Goal: Book appointment/travel/reservation

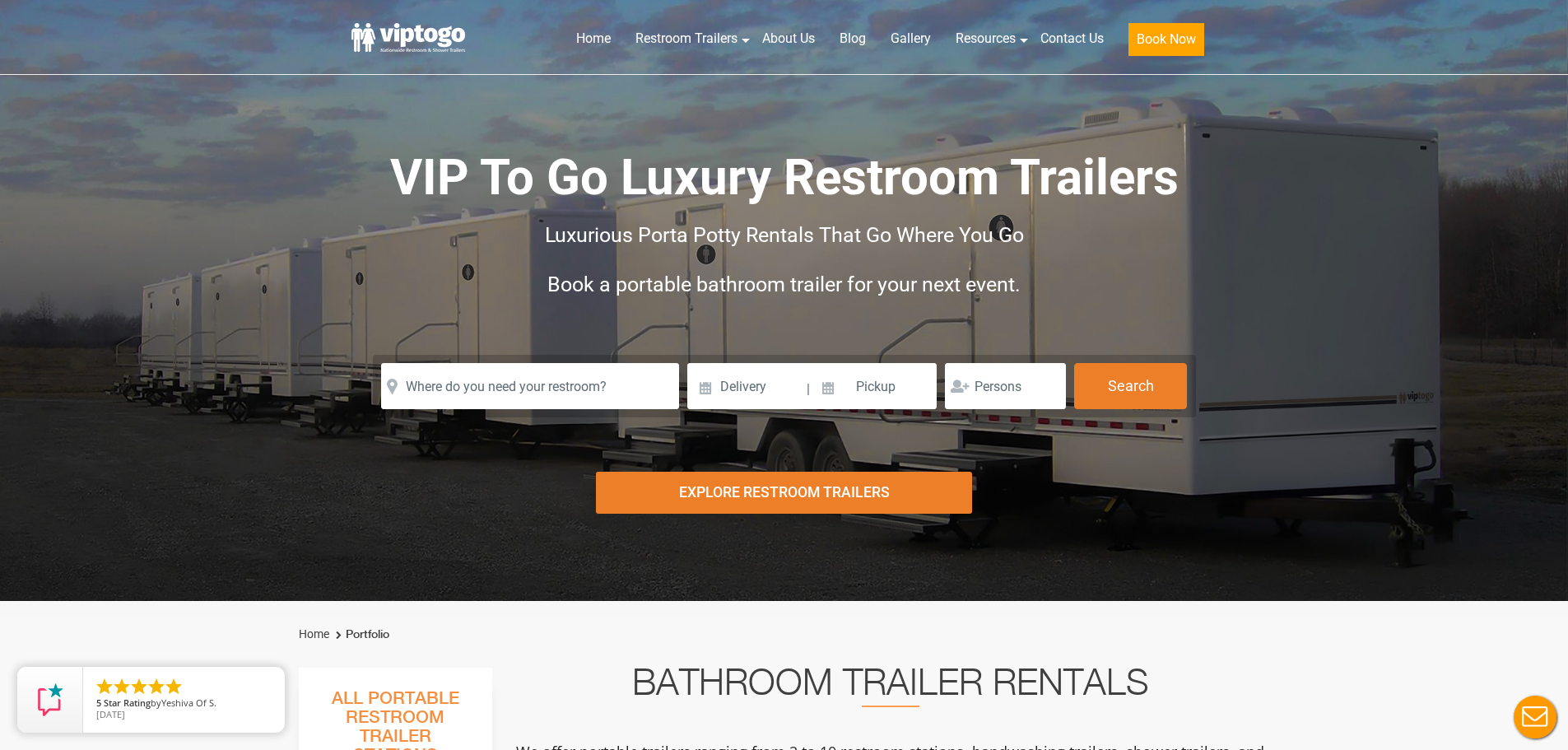
click at [437, 367] on form "Please Input Valid address with zipcode Please Input Valid address with zipcode…" at bounding box center [784, 386] width 823 height 63
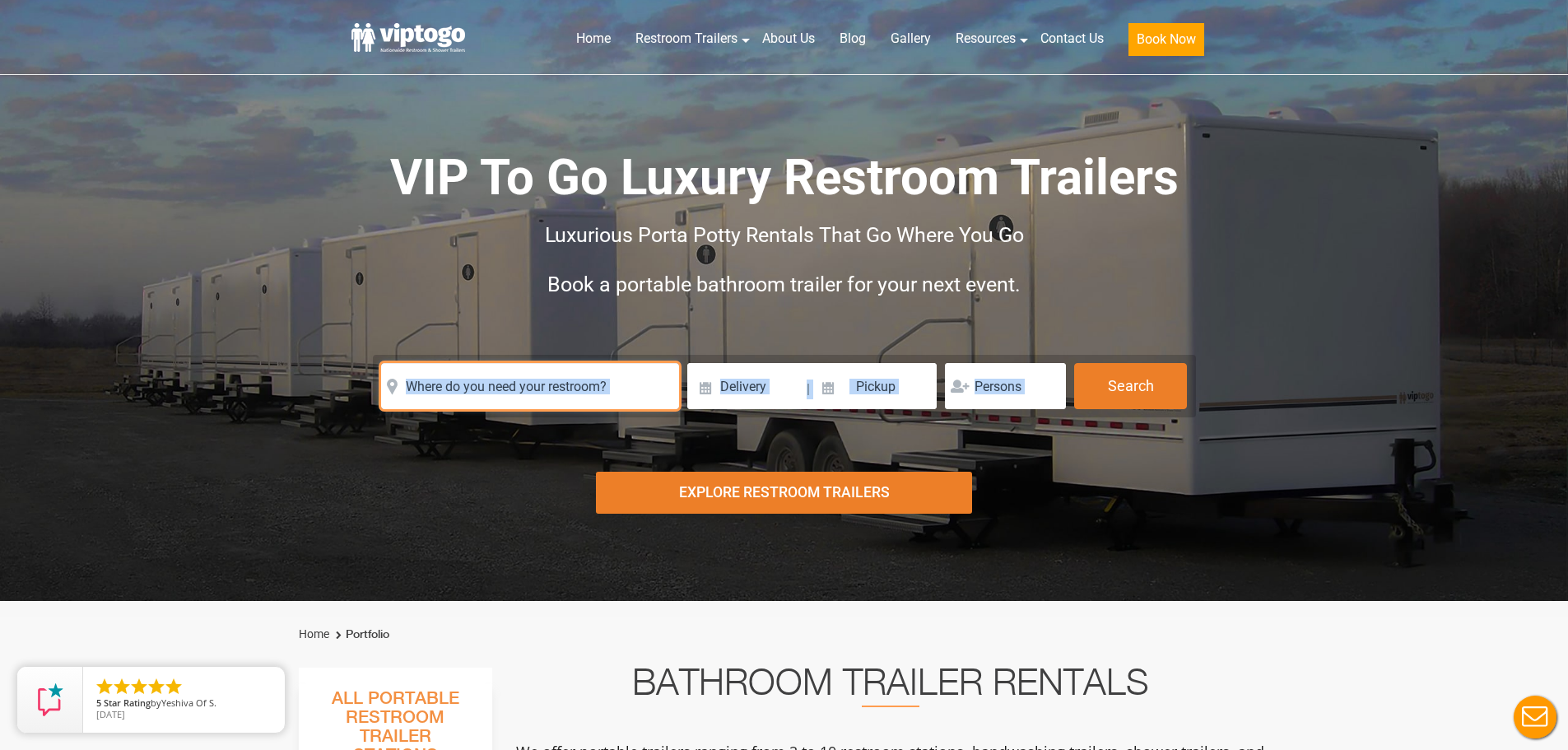
click at [465, 391] on input "text" at bounding box center [530, 386] width 298 height 46
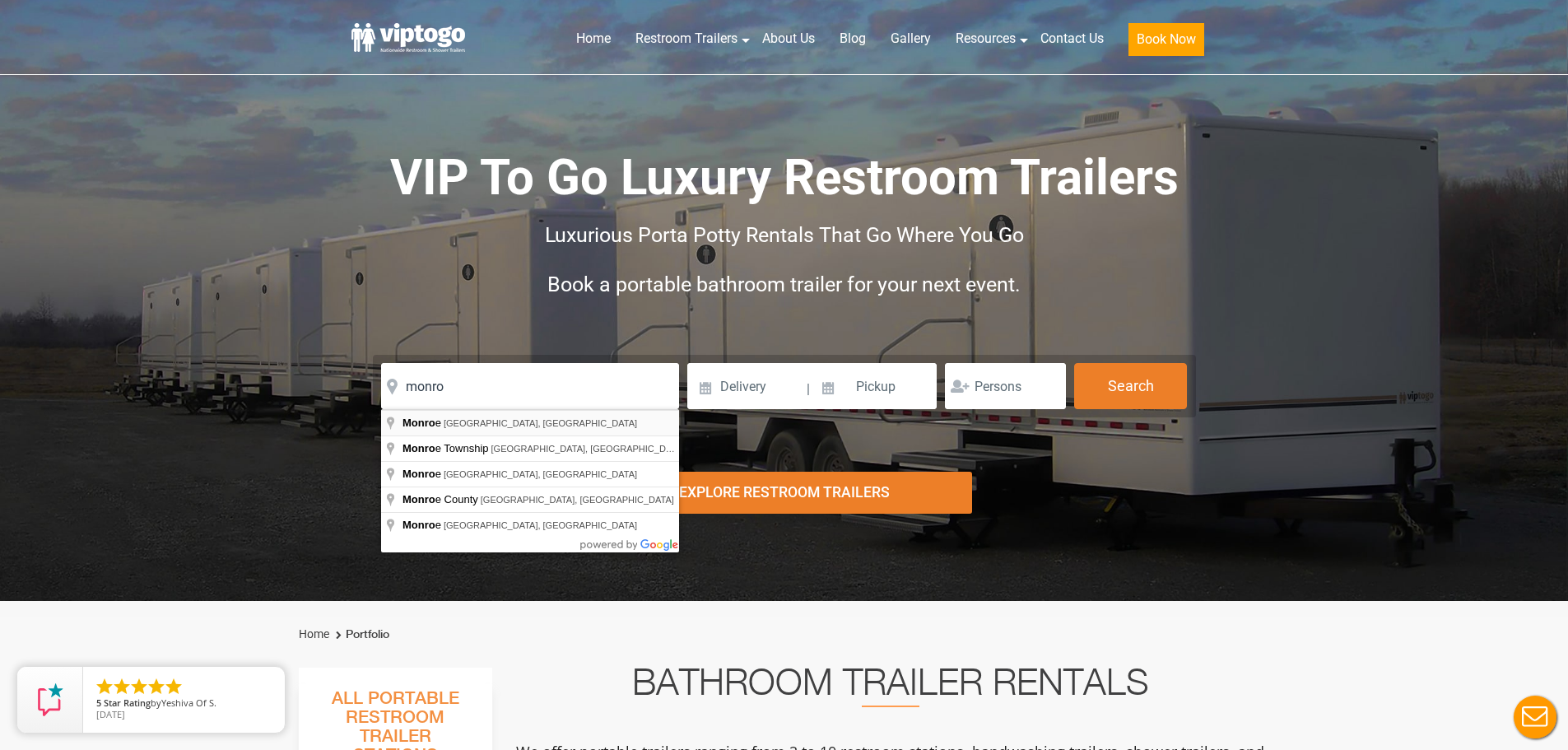
type input "[GEOGRAPHIC_DATA], [GEOGRAPHIC_DATA], [GEOGRAPHIC_DATA]"
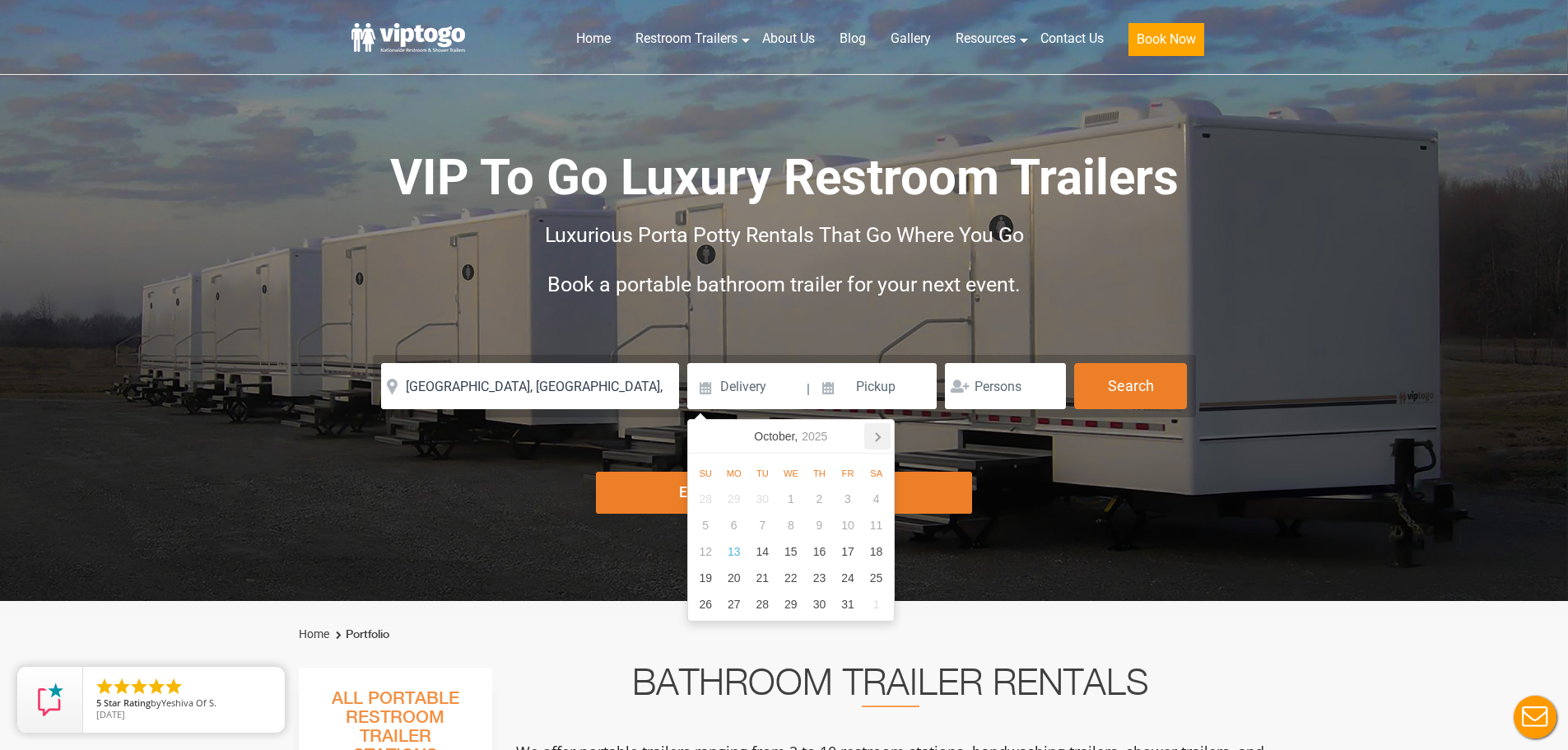
click at [883, 437] on icon at bounding box center [877, 436] width 26 height 26
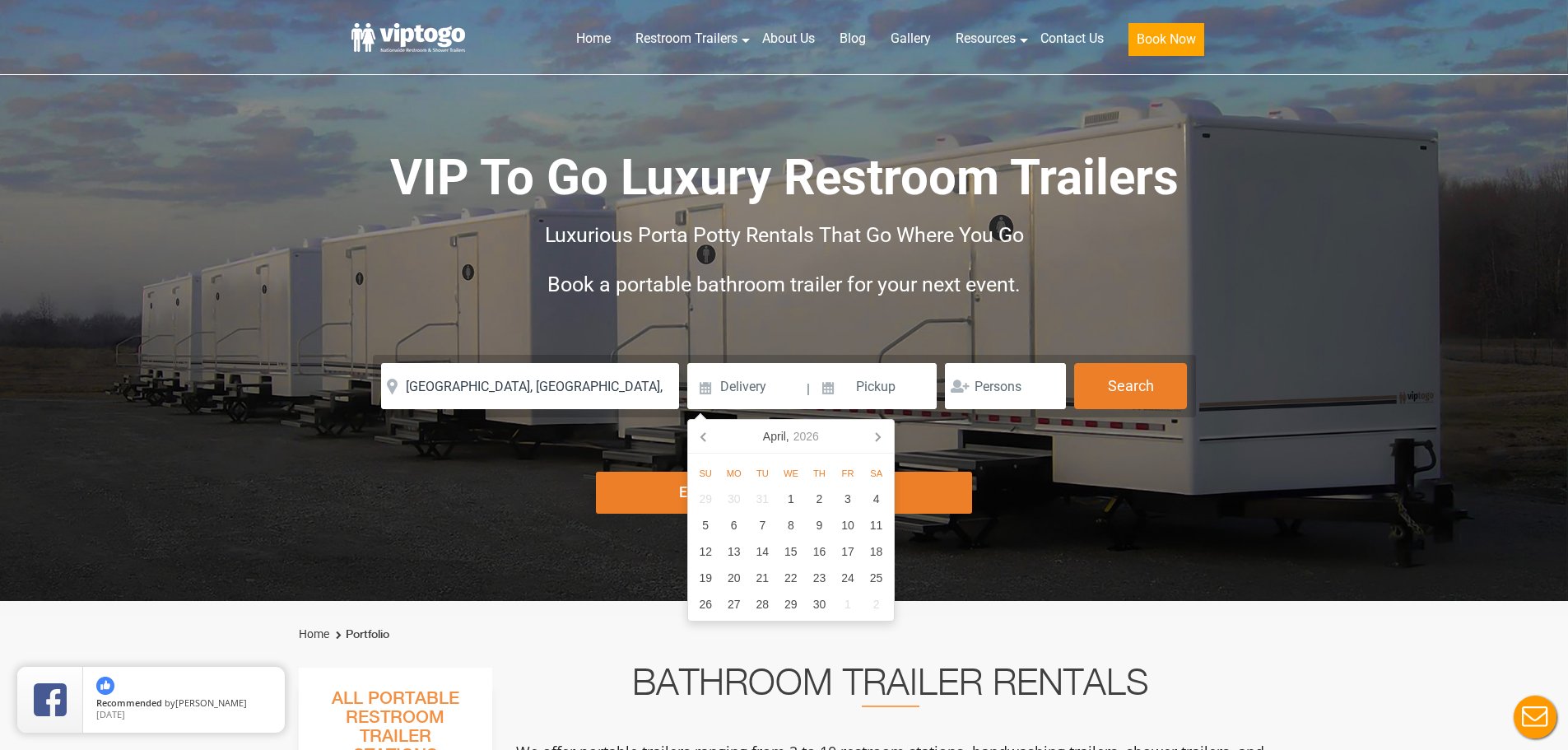
click at [883, 437] on icon at bounding box center [877, 436] width 26 height 26
click at [889, 578] on div "23" at bounding box center [877, 577] width 29 height 26
type input "[DATE]"
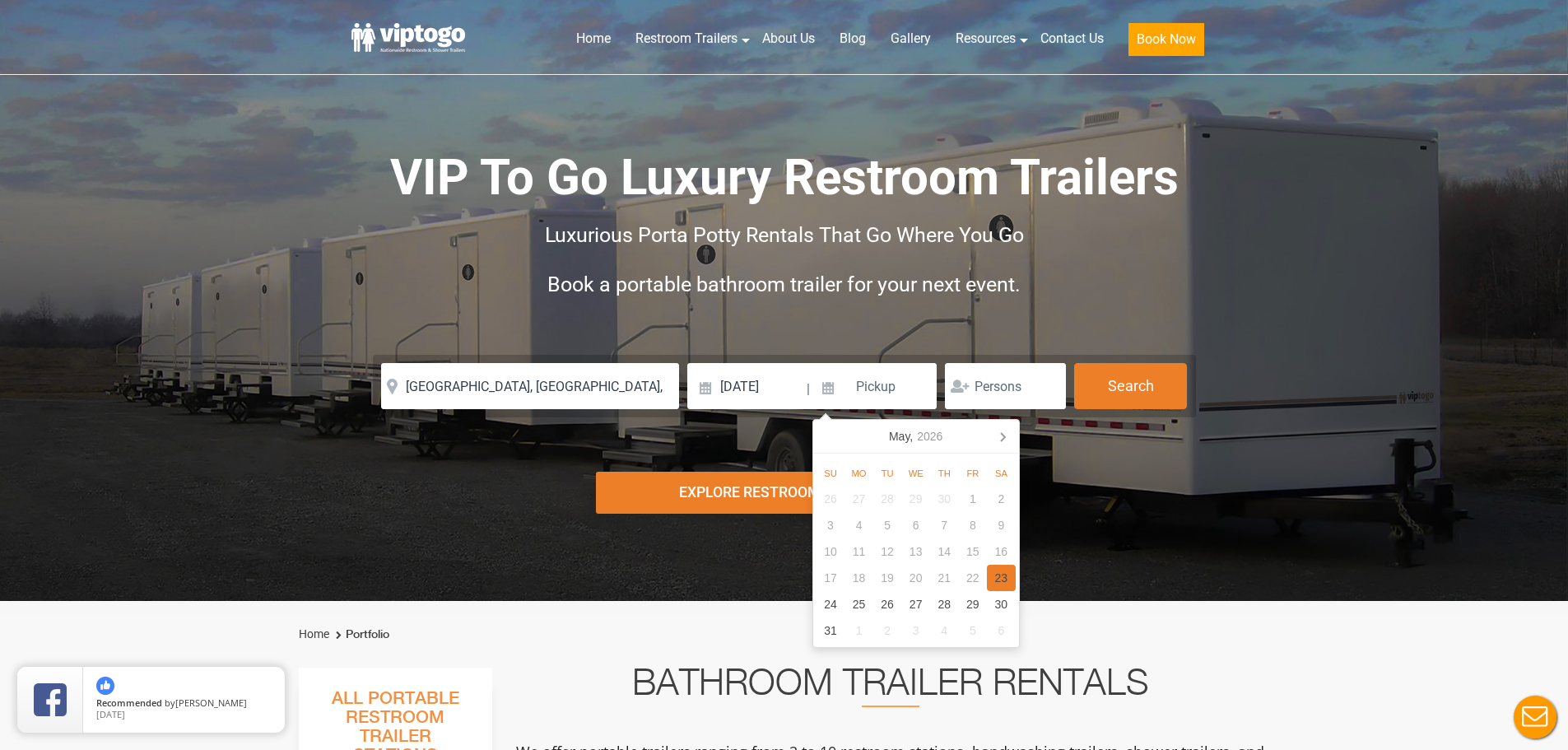
click at [1000, 571] on div "23" at bounding box center [1001, 577] width 29 height 26
type input "[DATE]"
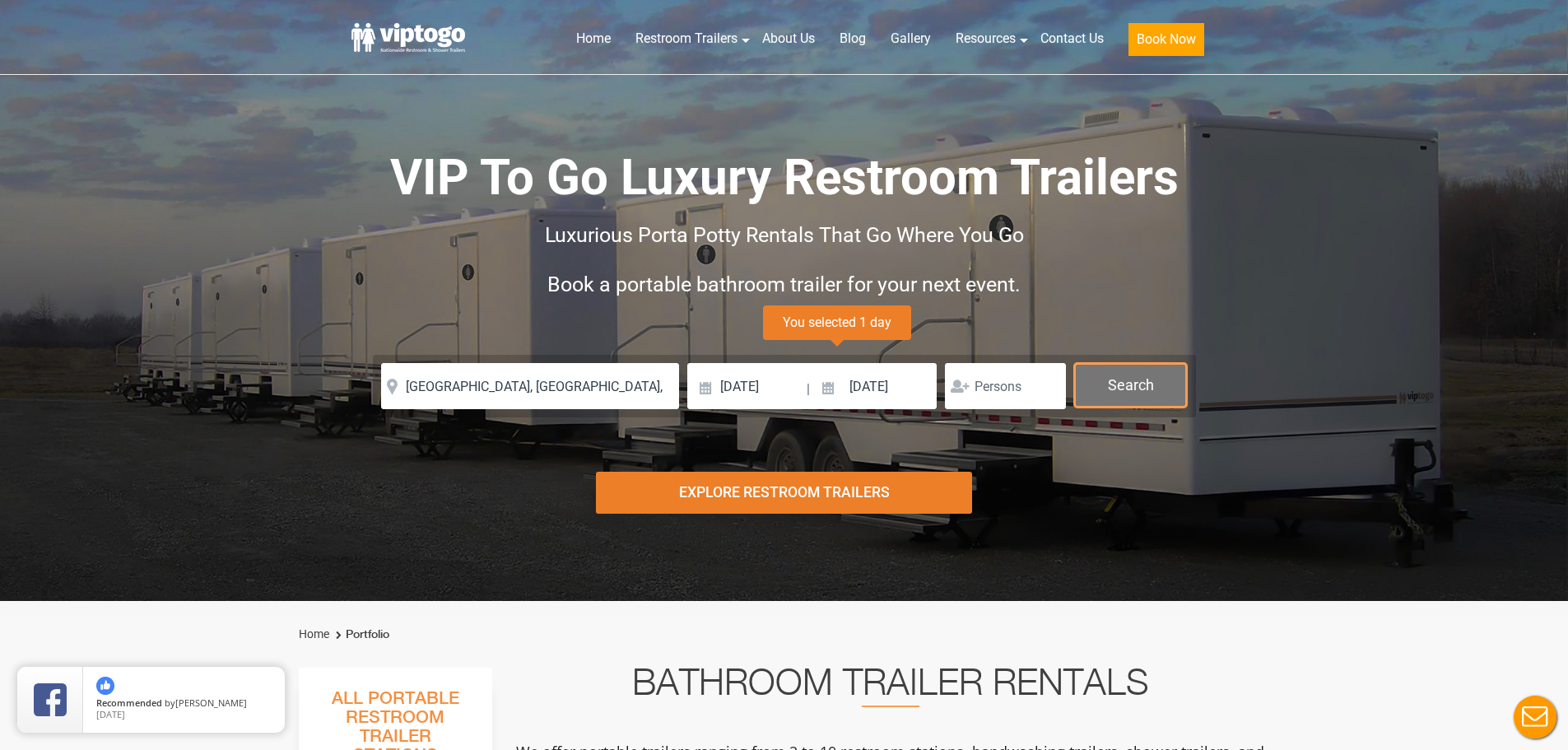
click at [1160, 382] on button "Search" at bounding box center [1131, 385] width 113 height 45
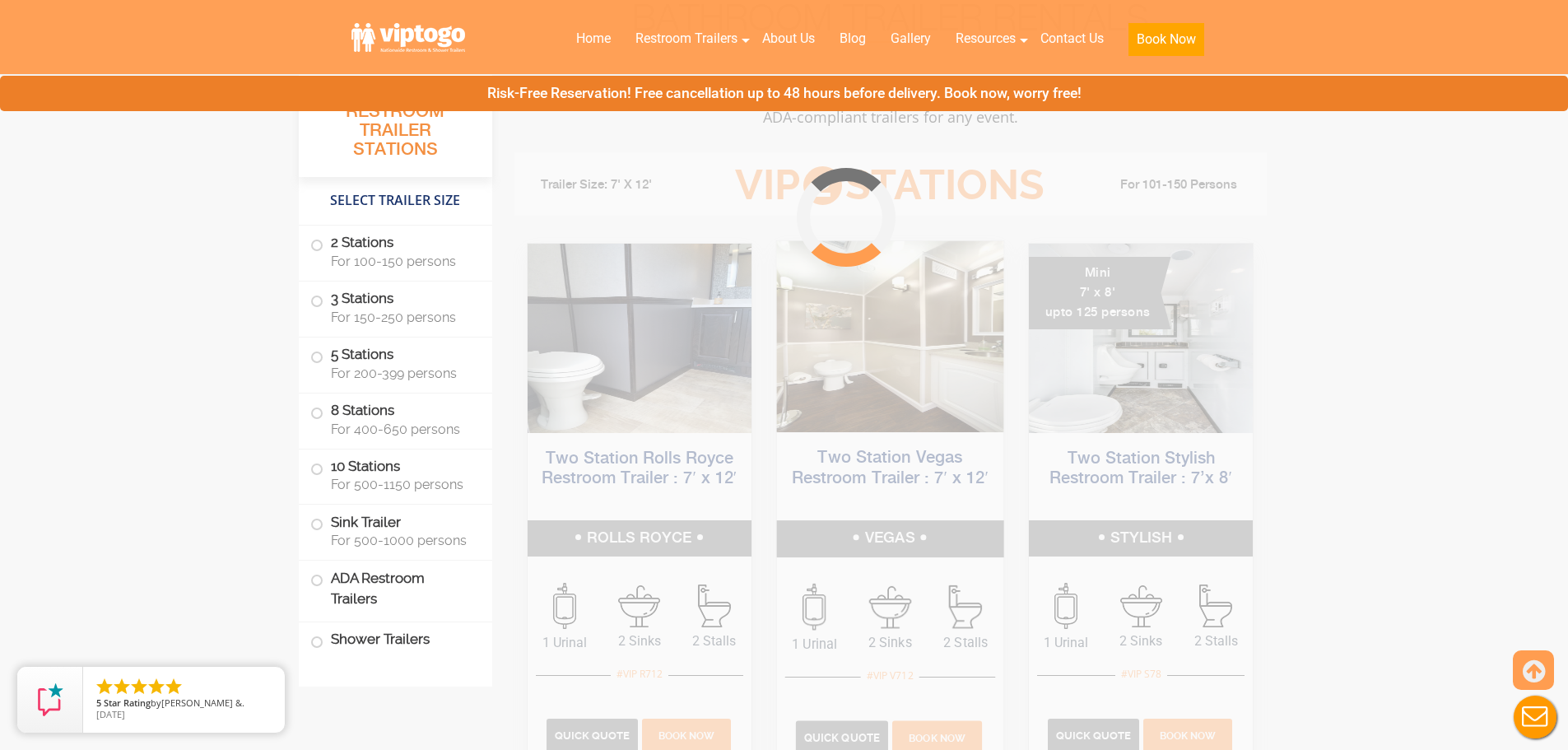
scroll to position [667, 0]
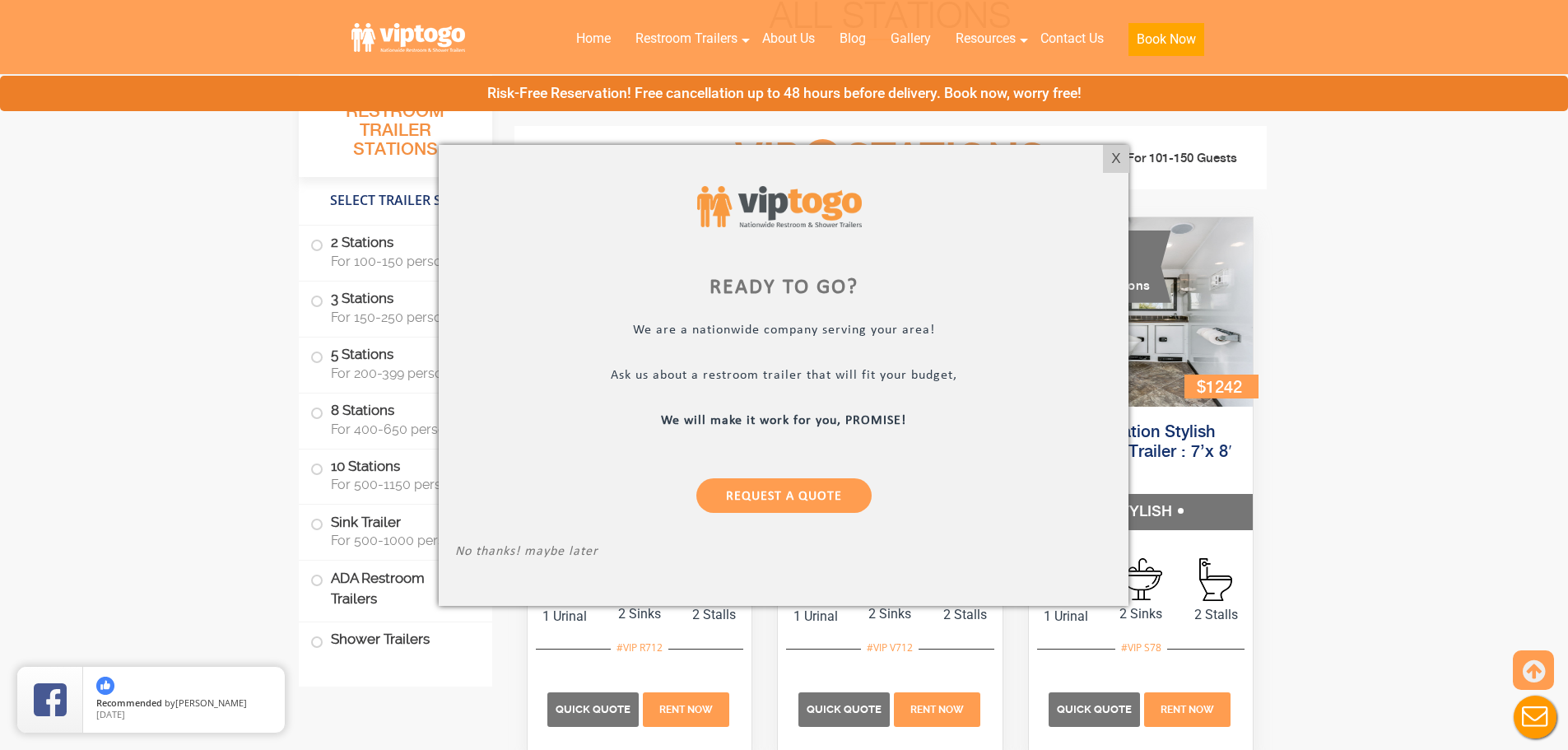
drag, startPoint x: 1112, startPoint y: 158, endPoint x: 630, endPoint y: 118, distance: 483.7
click at [1110, 157] on div "X" at bounding box center [1116, 158] width 25 height 28
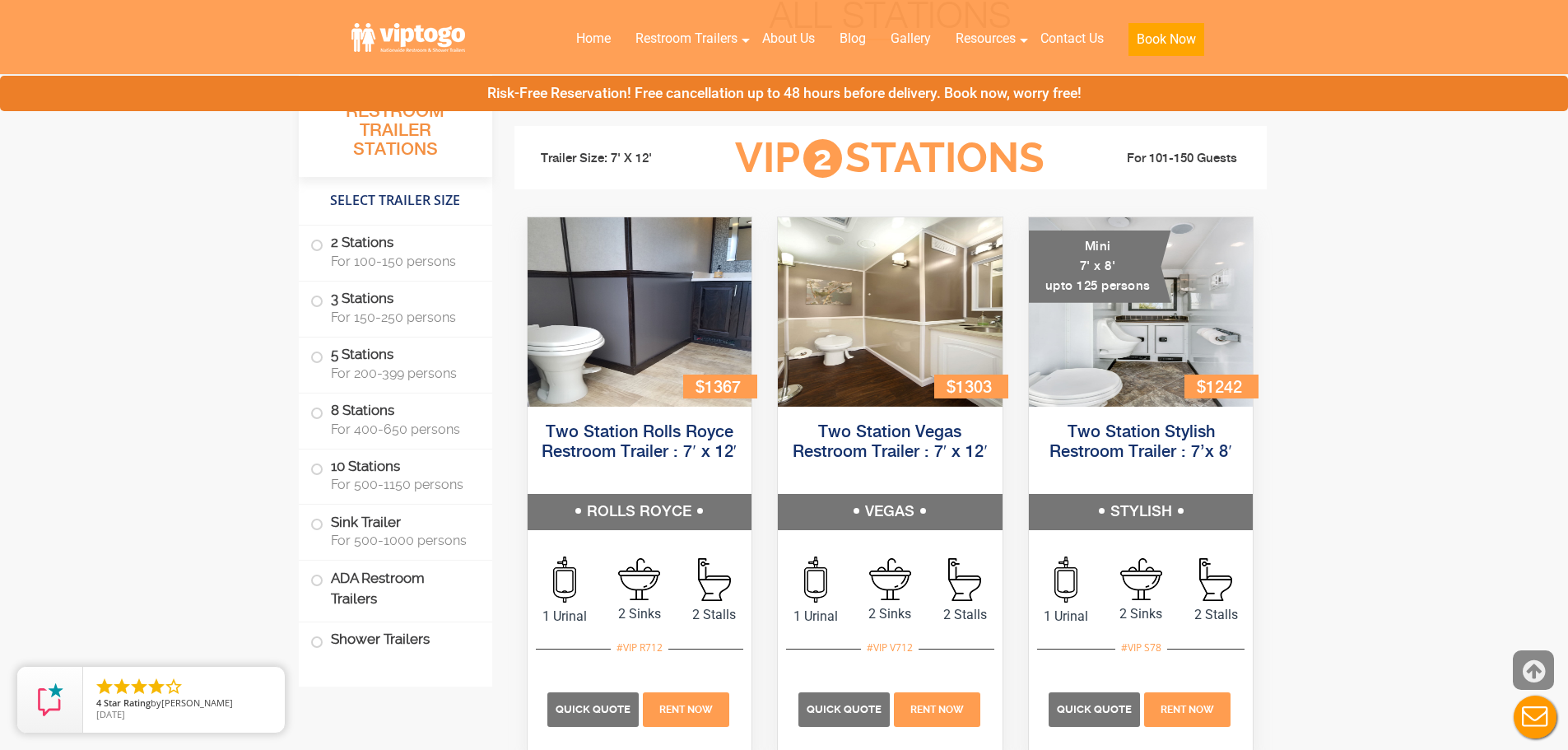
click at [1538, 659] on icon at bounding box center [1534, 671] width 22 height 40
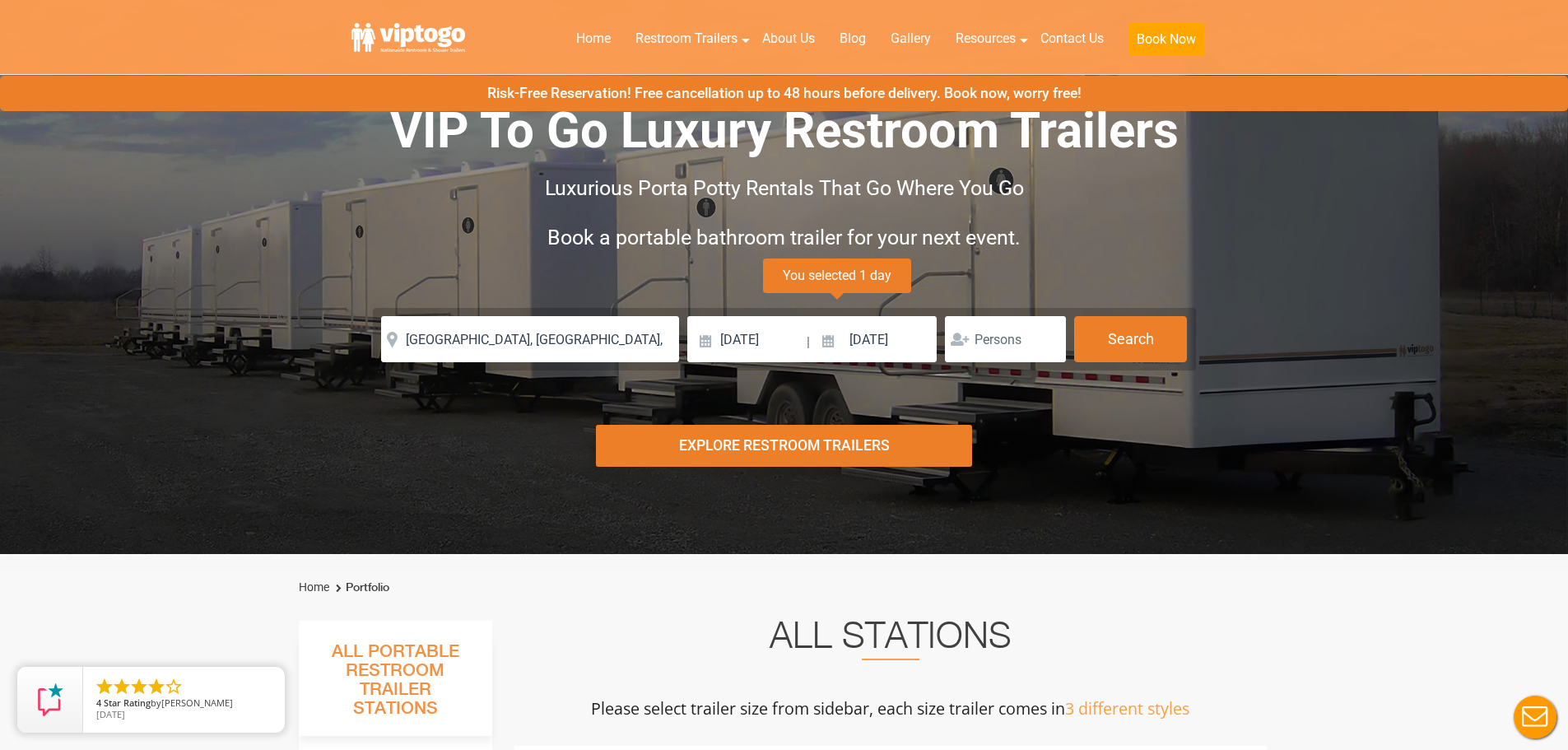
scroll to position [0, 0]
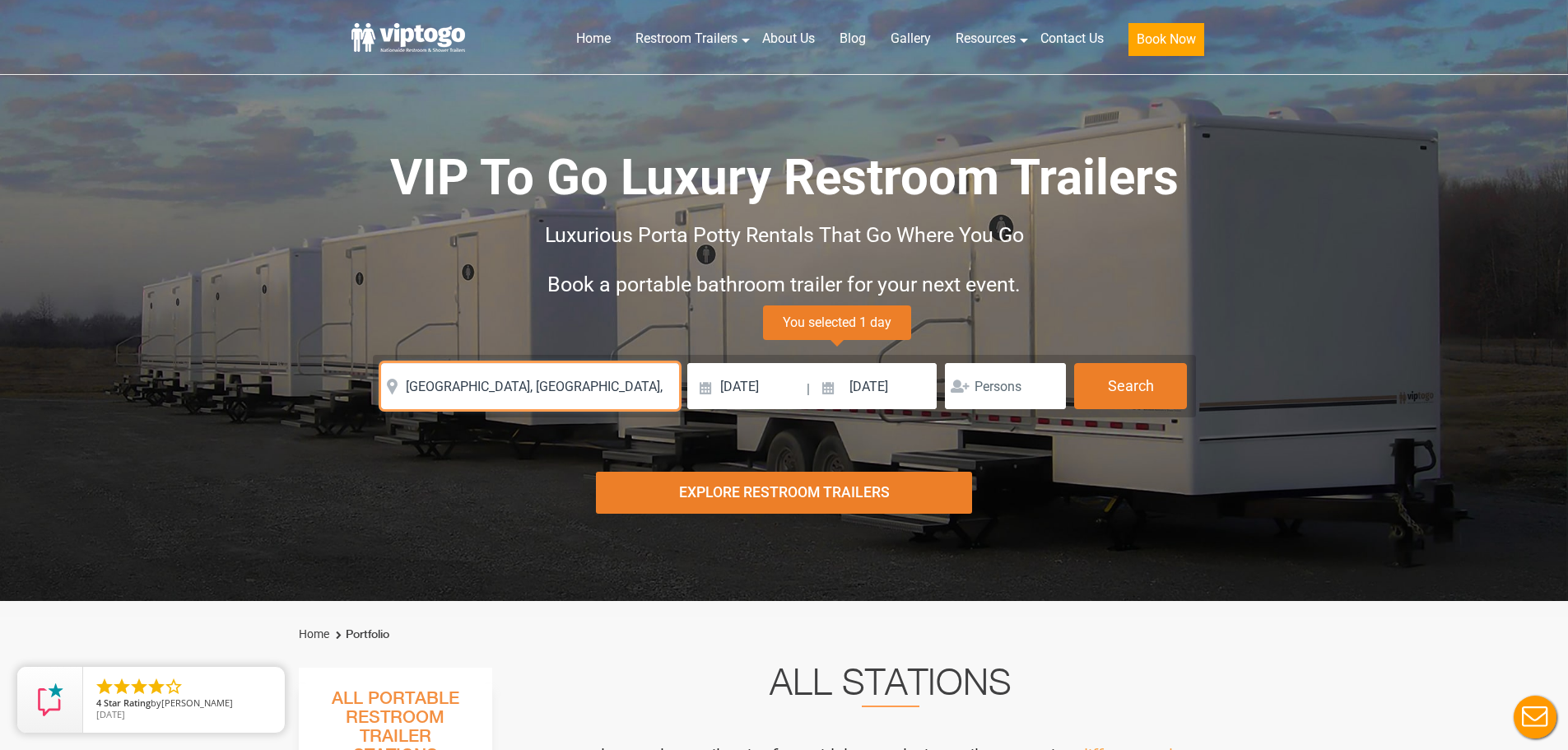
click at [523, 399] on input "[GEOGRAPHIC_DATA], [GEOGRAPHIC_DATA], [GEOGRAPHIC_DATA]" at bounding box center [530, 386] width 298 height 46
click at [523, 400] on input "[GEOGRAPHIC_DATA], [GEOGRAPHIC_DATA], [GEOGRAPHIC_DATA]" at bounding box center [530, 386] width 298 height 46
drag, startPoint x: 523, startPoint y: 400, endPoint x: 529, endPoint y: 389, distance: 12.5
click at [526, 393] on input "[GEOGRAPHIC_DATA], [GEOGRAPHIC_DATA], [GEOGRAPHIC_DATA]" at bounding box center [530, 386] width 298 height 46
paste input "[STREET_ADDRESS]"
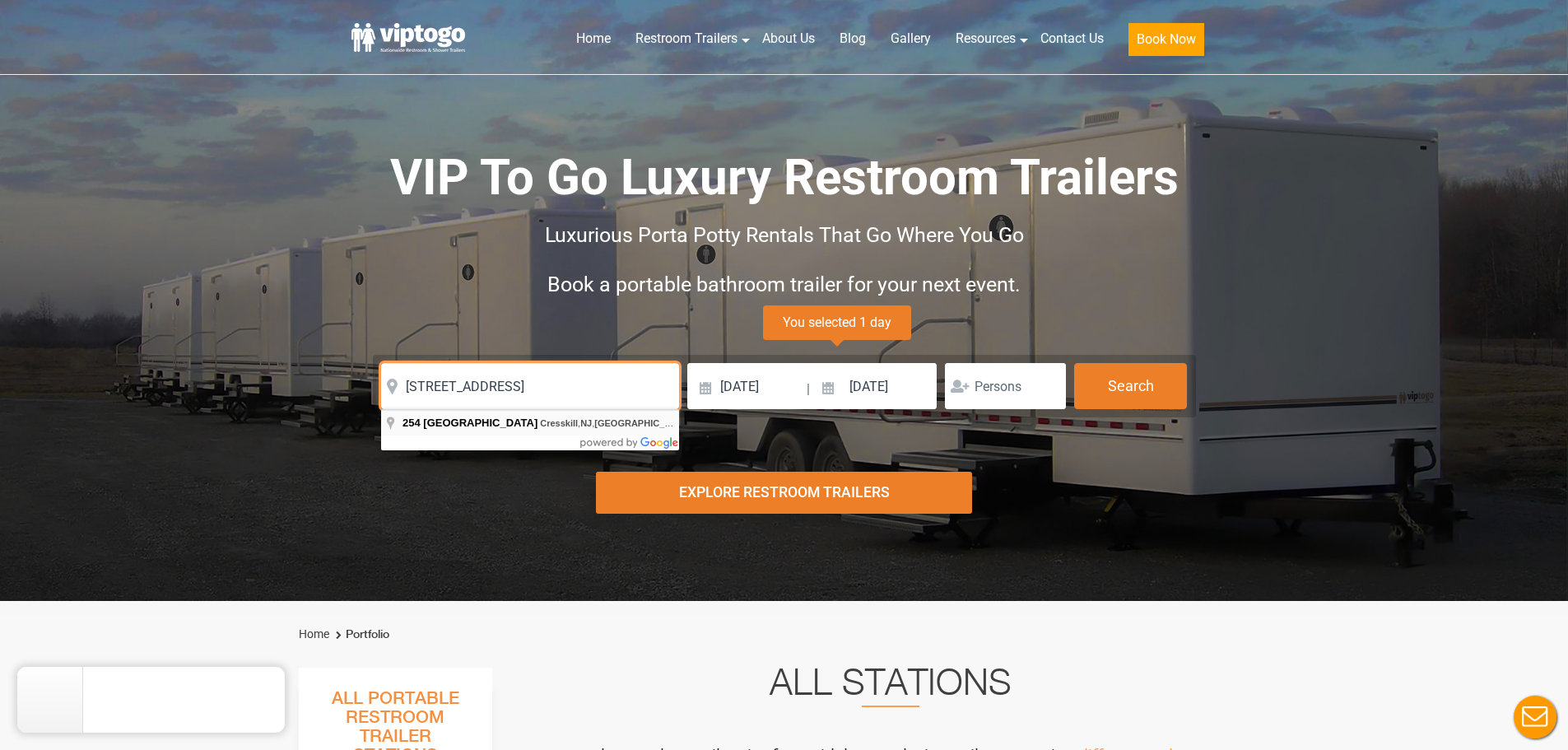
type input "[STREET_ADDRESS]"
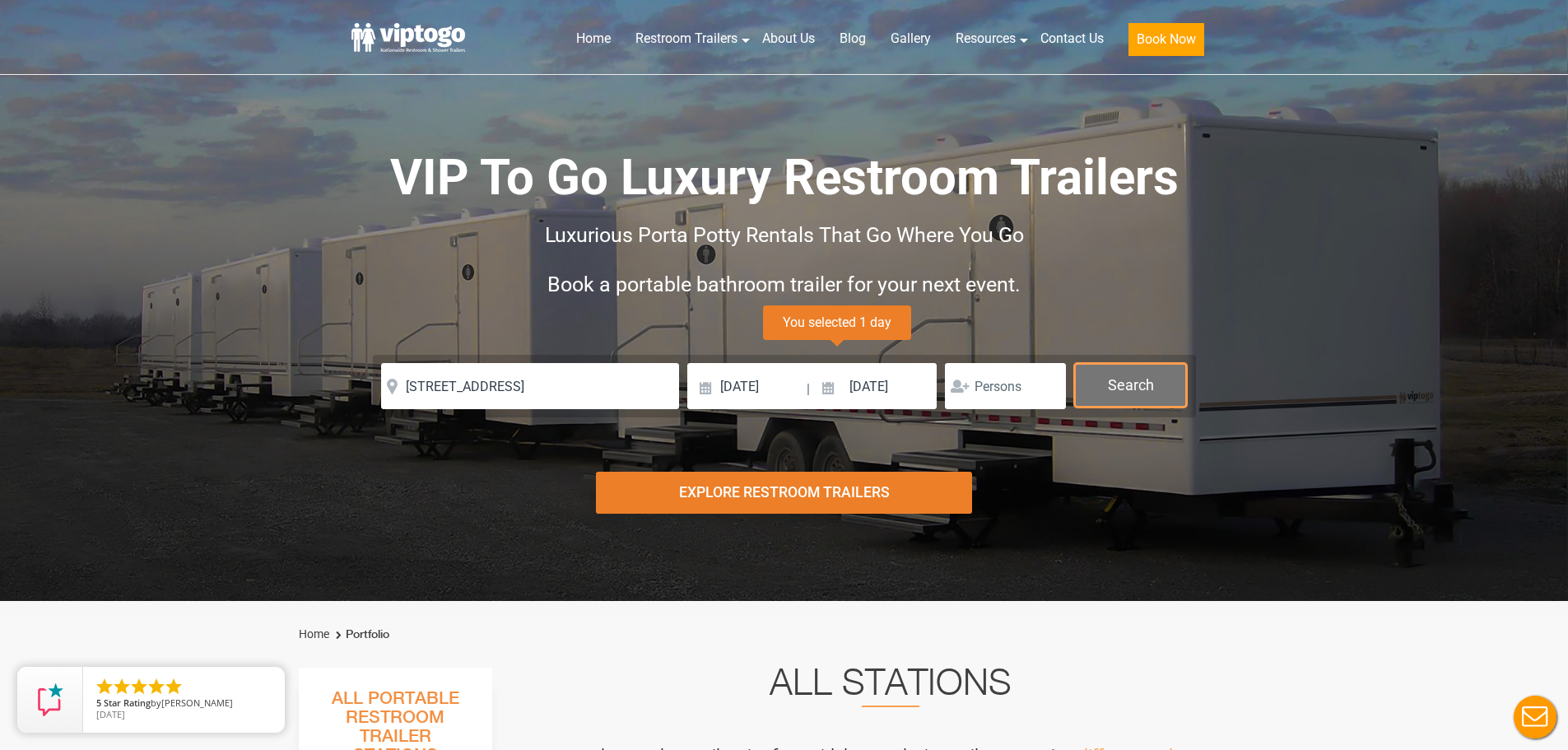
click at [1129, 387] on button "Search" at bounding box center [1131, 385] width 113 height 45
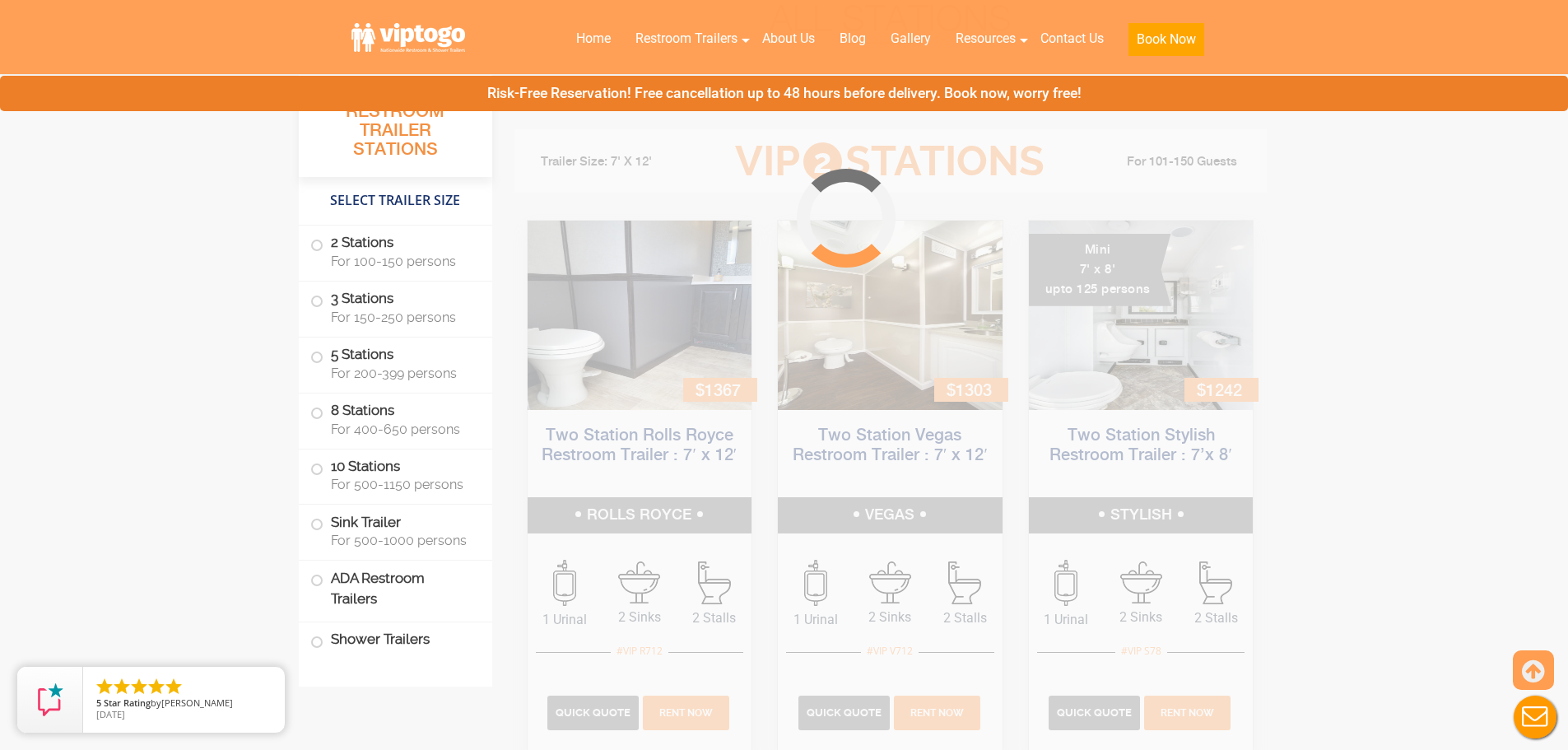
scroll to position [667, 0]
